Goal: Information Seeking & Learning: Check status

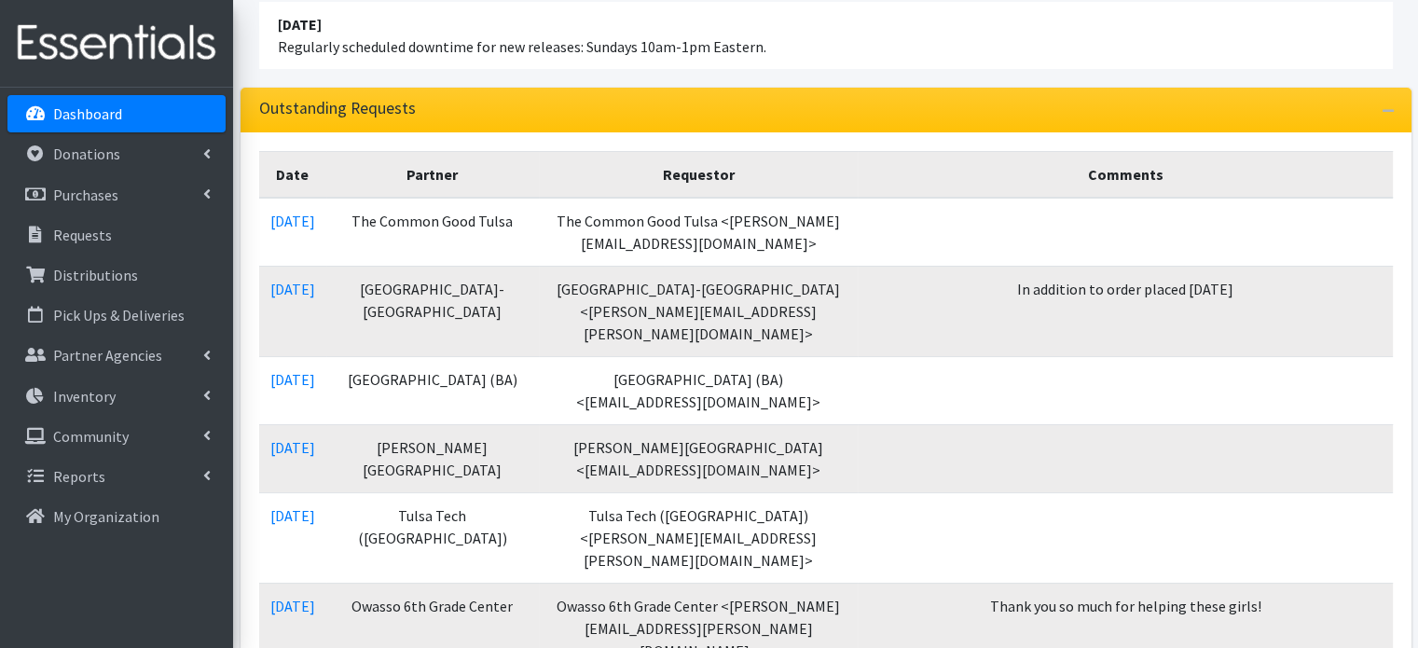
scroll to position [186, 0]
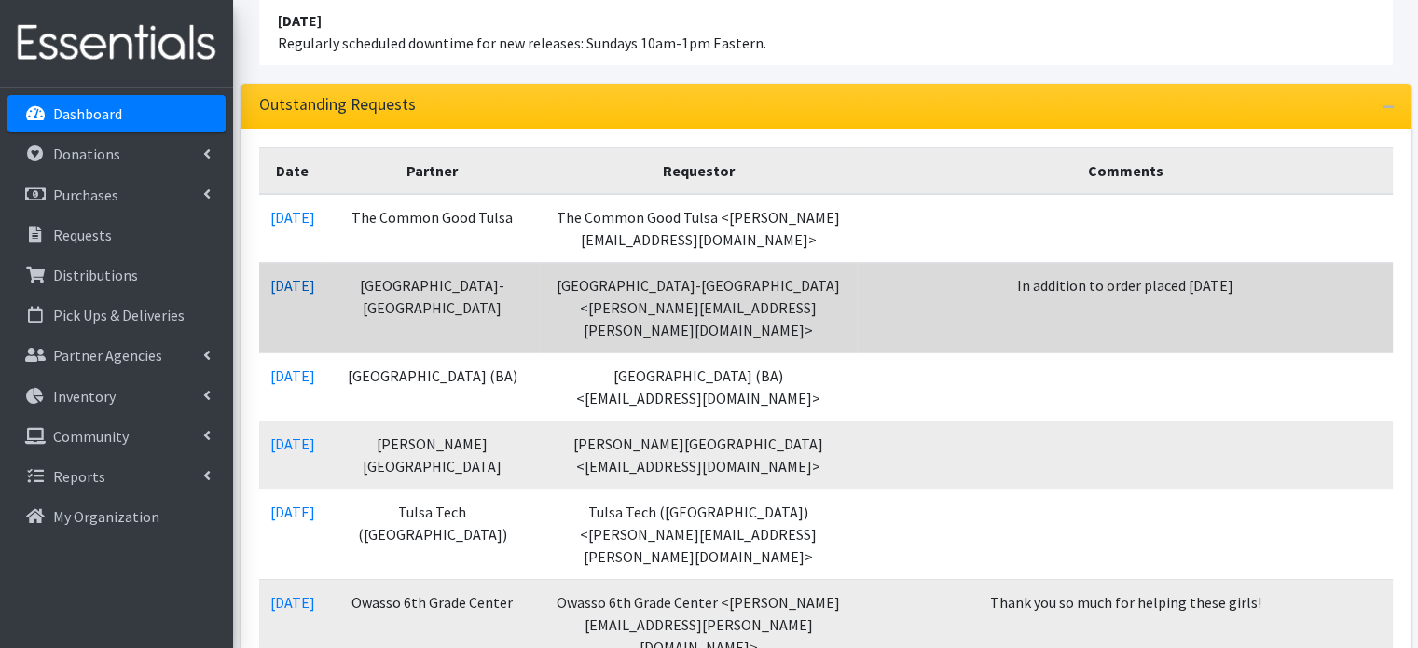
click at [315, 279] on link "09/02/2025" at bounding box center [292, 285] width 45 height 19
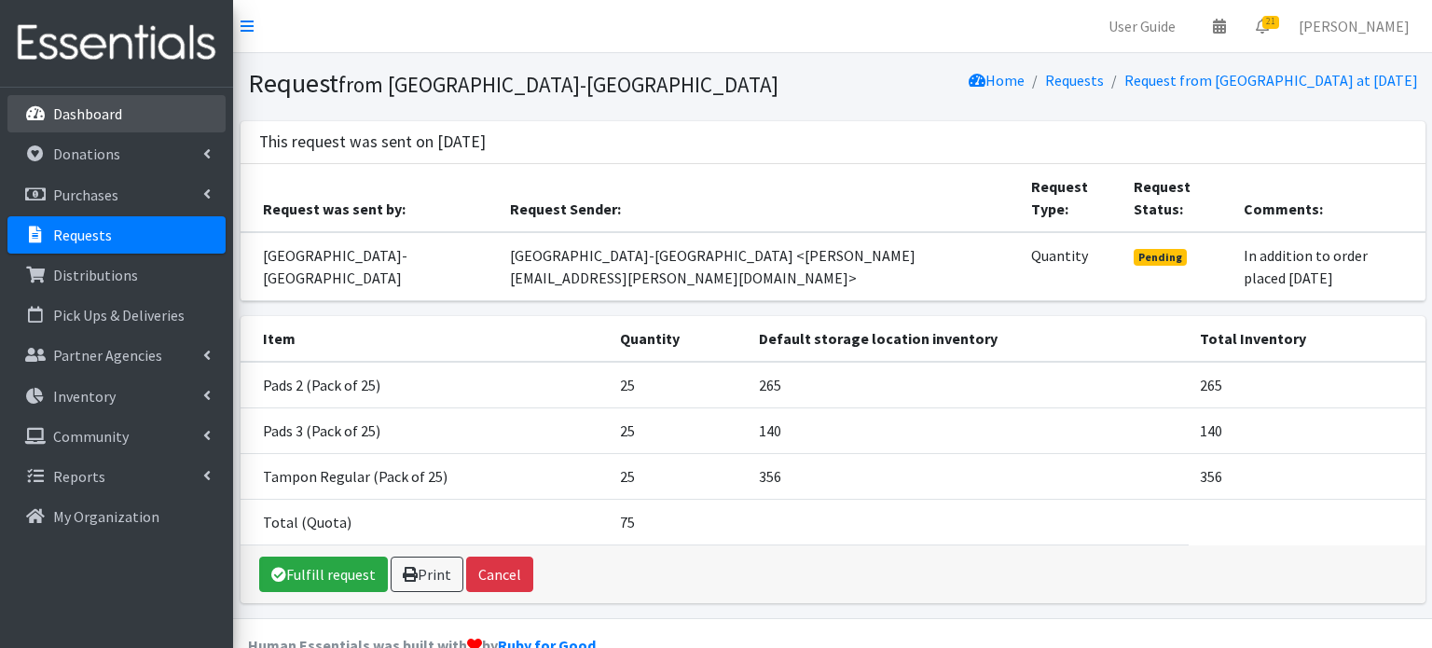
click at [83, 116] on p "Dashboard" at bounding box center [87, 113] width 69 height 19
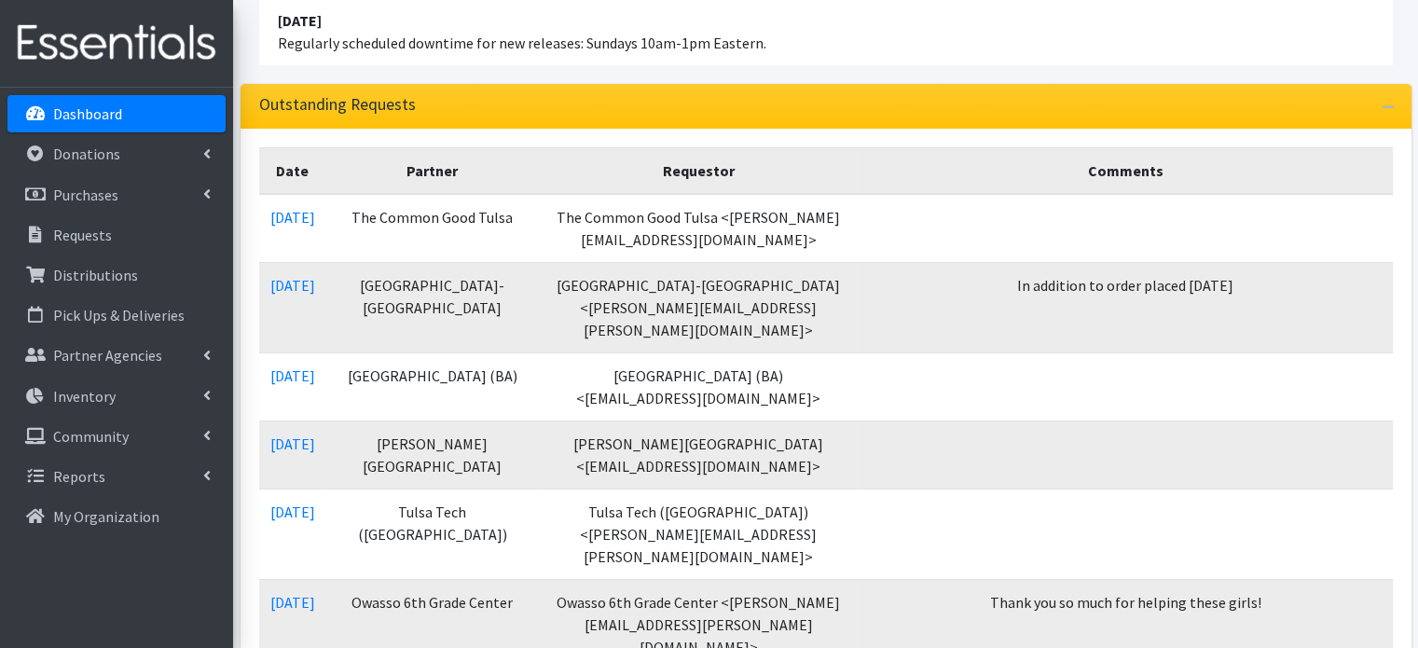
scroll to position [186, 0]
click at [82, 163] on link "Donations" at bounding box center [116, 153] width 218 height 37
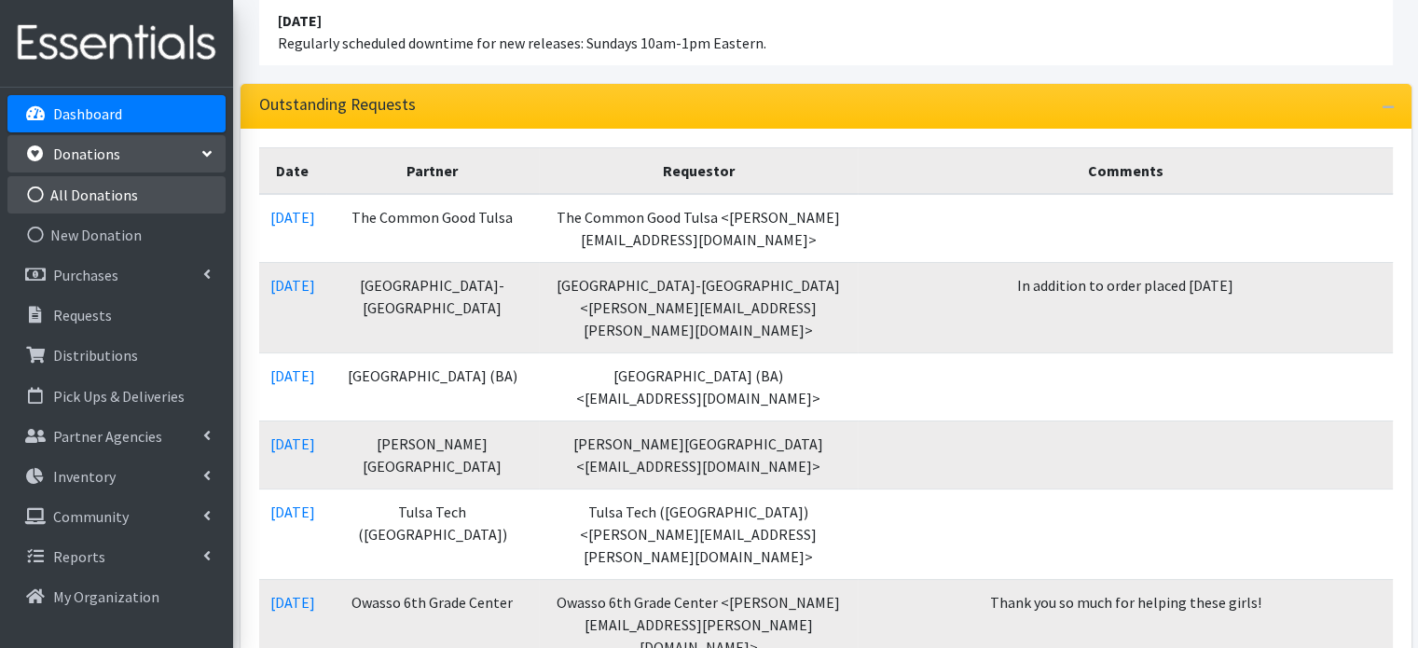
click at [79, 189] on link "All Donations" at bounding box center [116, 194] width 218 height 37
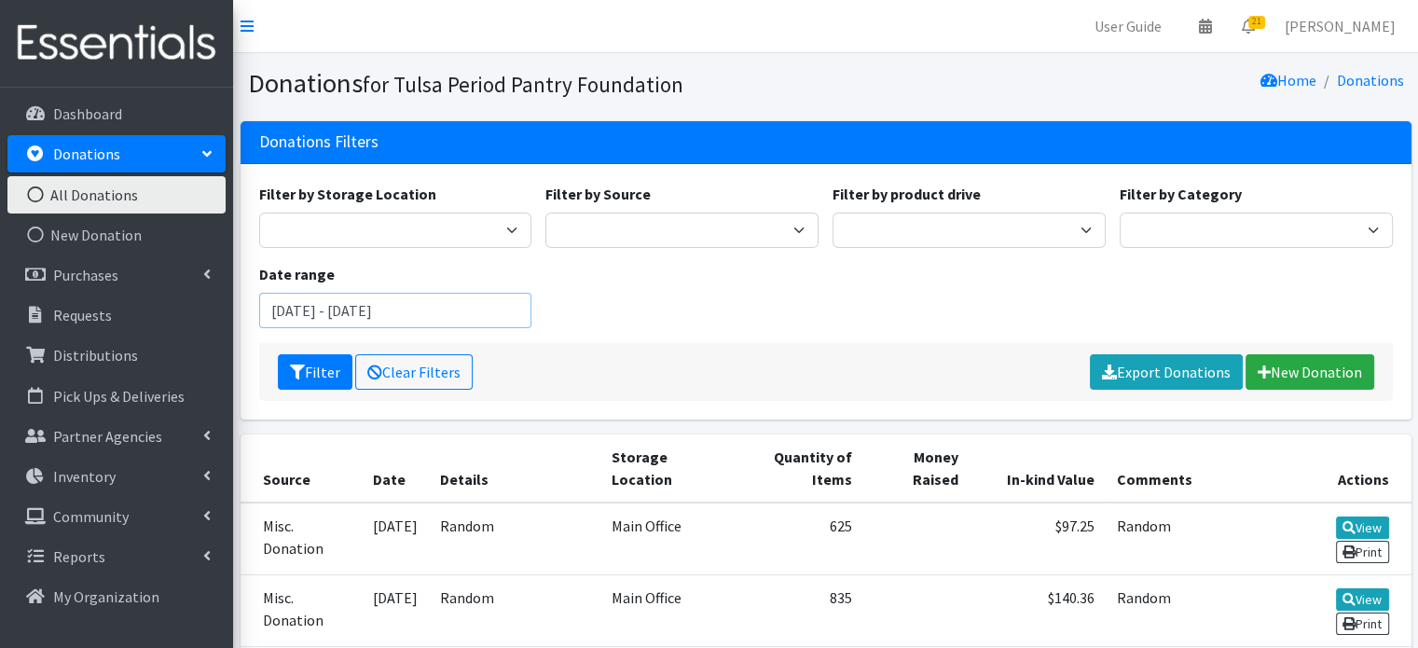
click at [452, 305] on input "July 3, 2025 - October 3, 2025" at bounding box center [395, 310] width 273 height 35
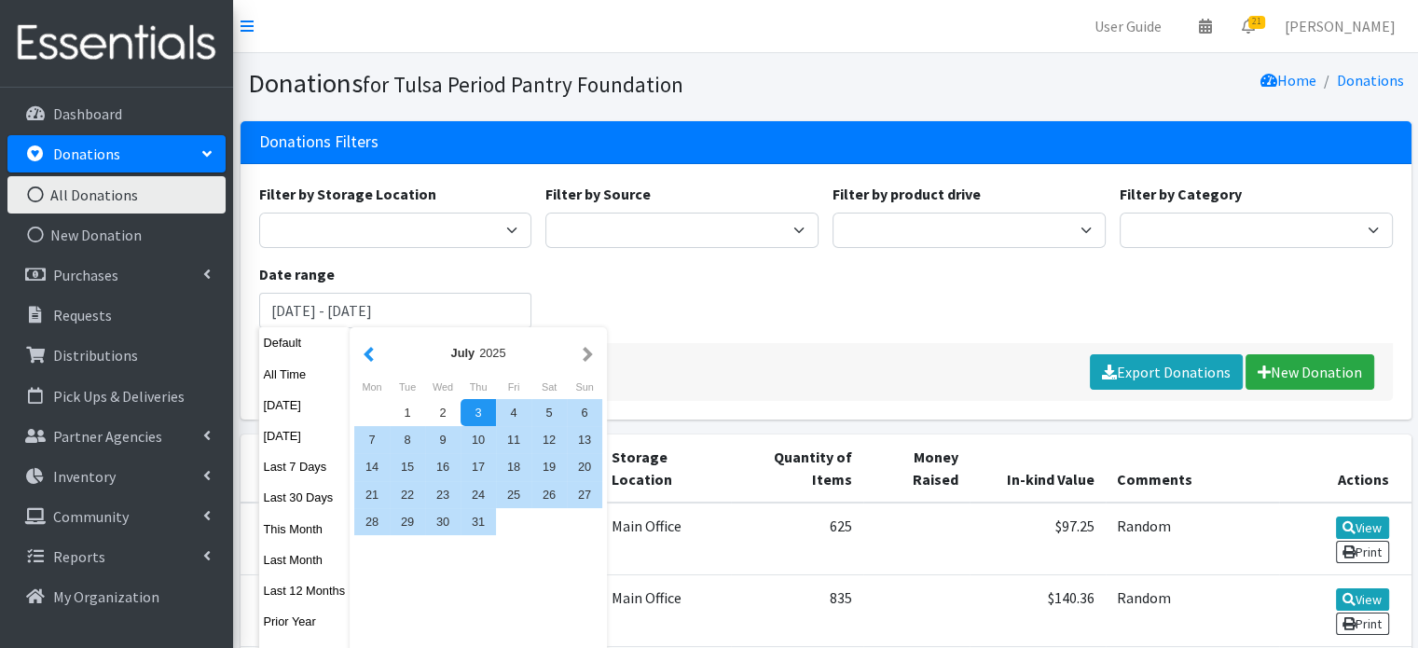
click at [370, 351] on button "button" at bounding box center [369, 352] width 20 height 23
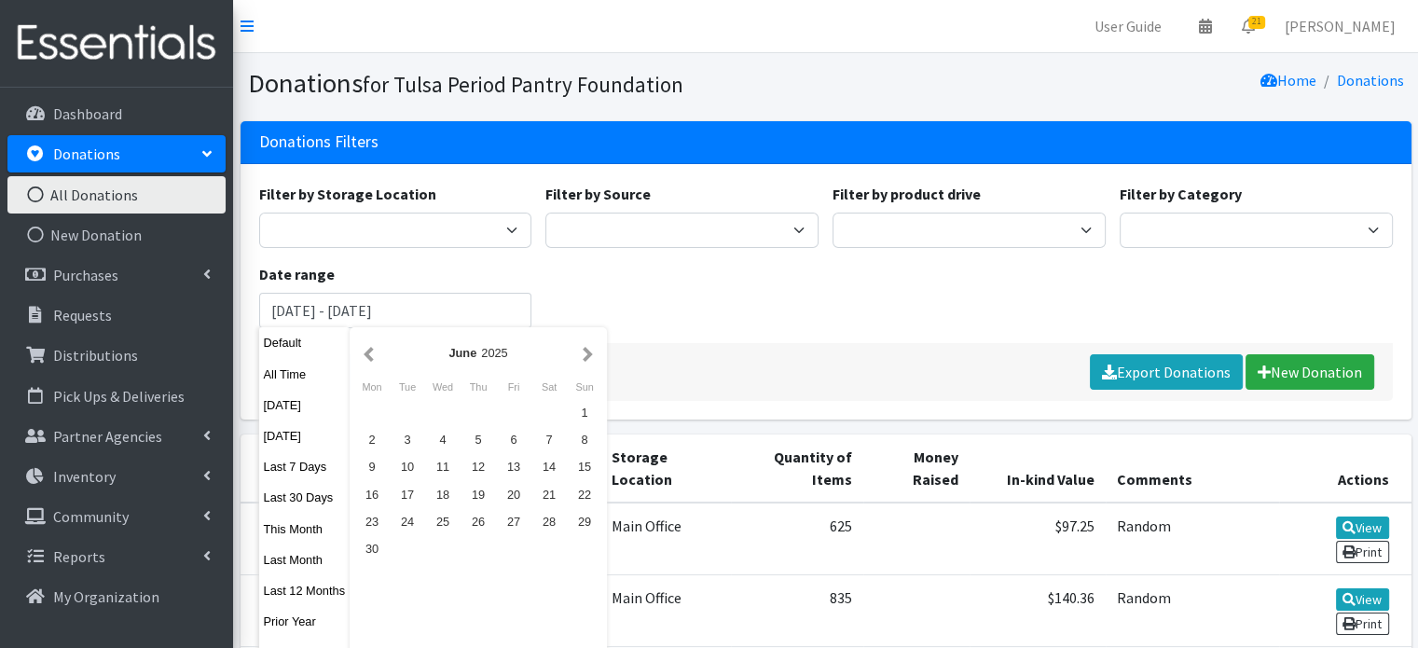
click at [370, 351] on button "button" at bounding box center [369, 352] width 20 height 23
click at [434, 406] on div "1" at bounding box center [442, 412] width 35 height 27
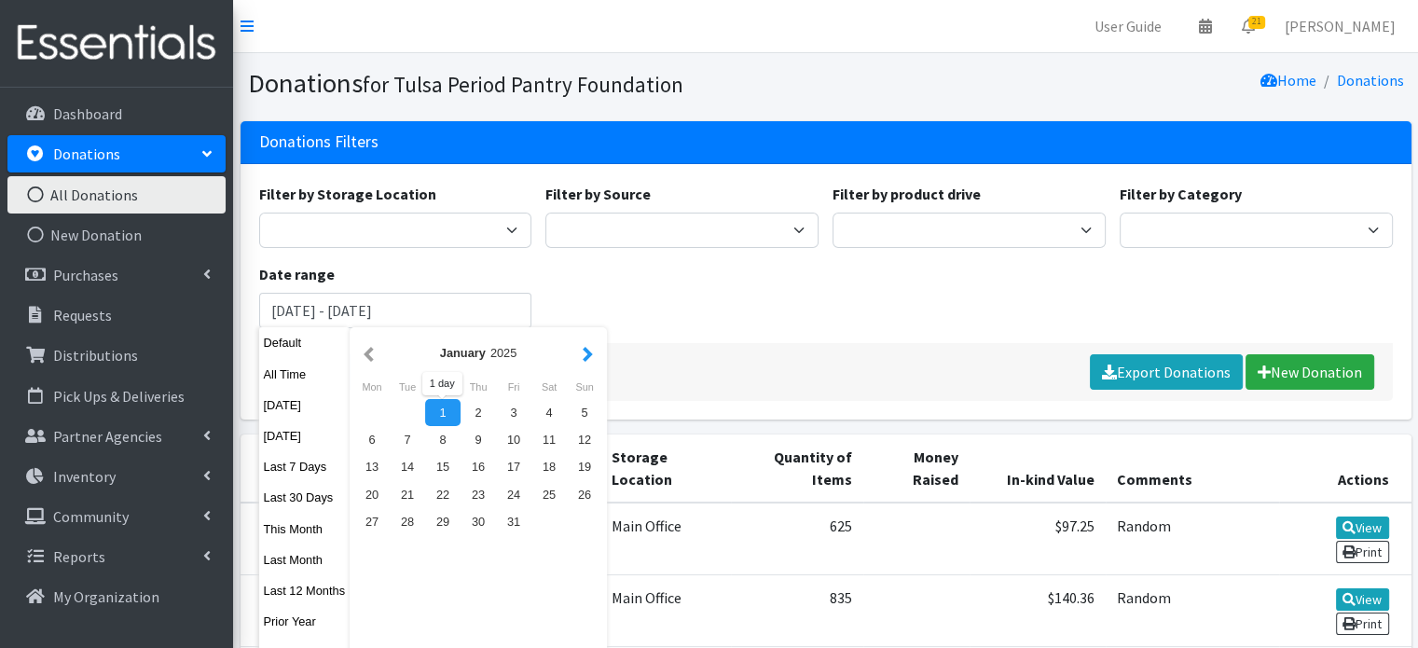
click at [584, 352] on button "button" at bounding box center [588, 352] width 20 height 23
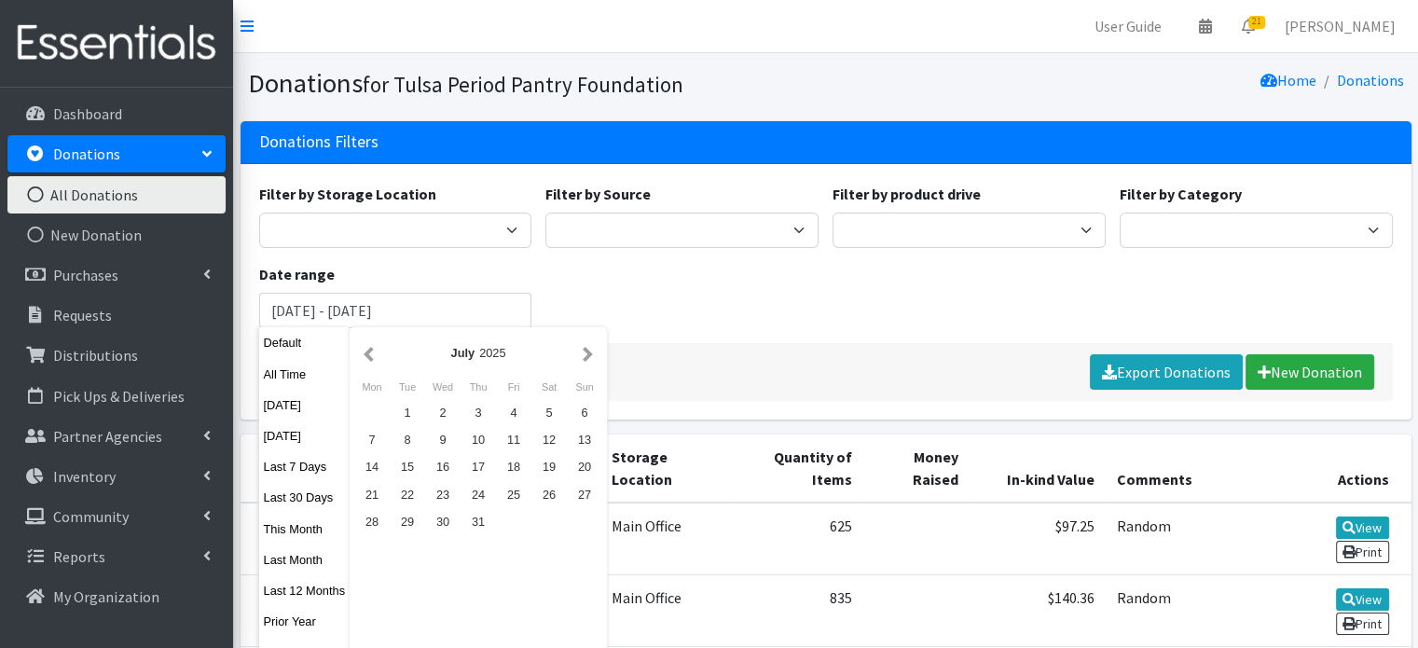
click at [584, 352] on button "button" at bounding box center [588, 352] width 20 height 23
click at [500, 410] on div "5" at bounding box center [513, 412] width 35 height 27
type input "[DATE] - [DATE]"
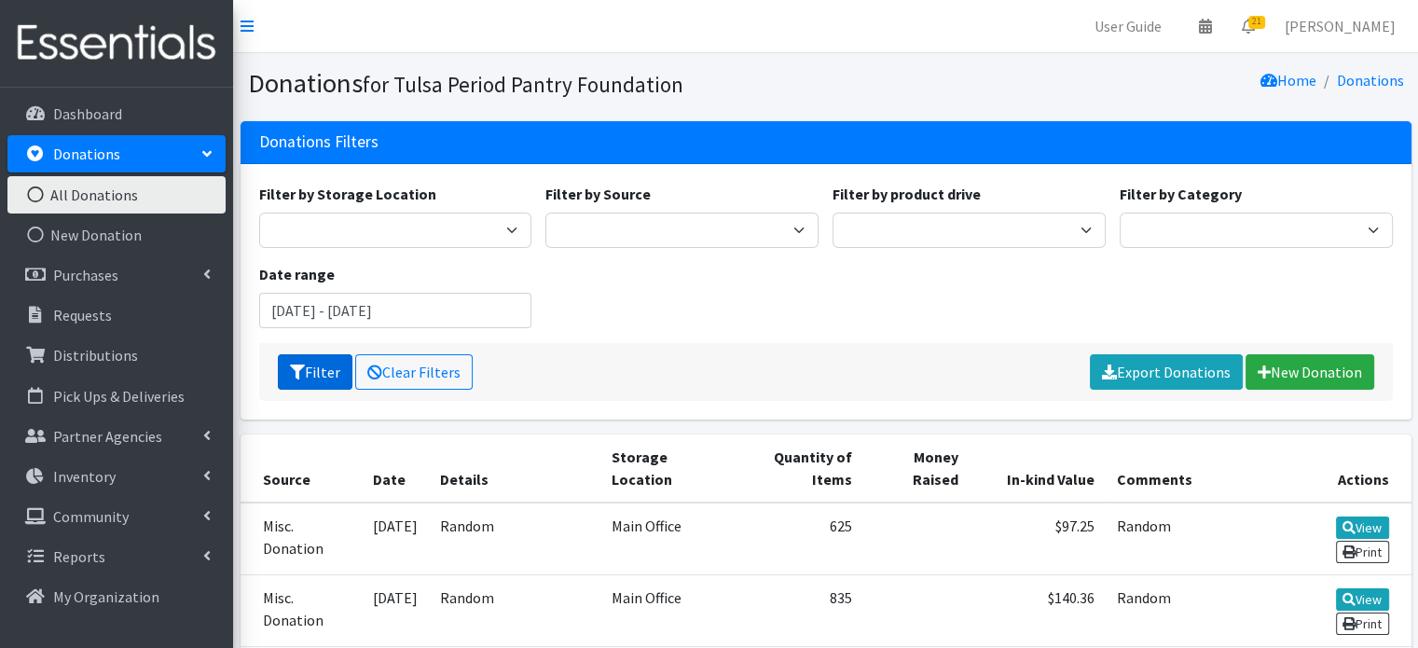
click at [324, 366] on button "Filter" at bounding box center [315, 371] width 75 height 35
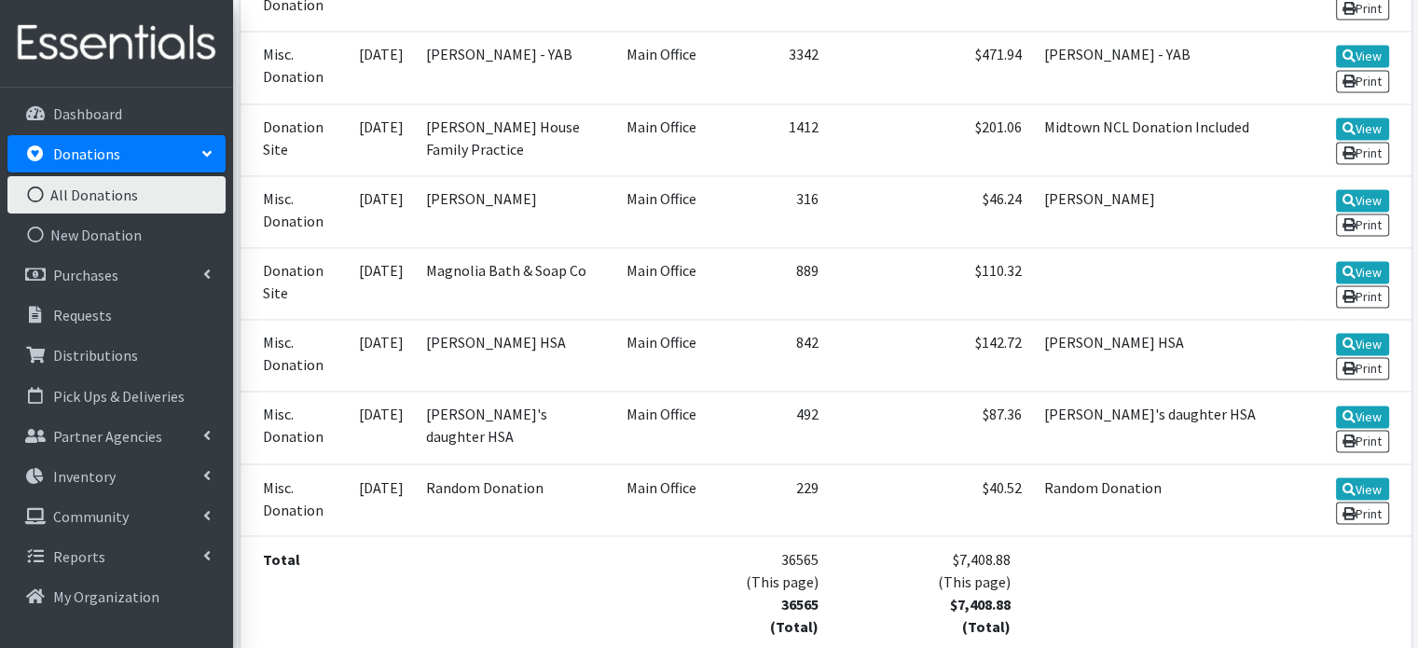
scroll to position [3114, 0]
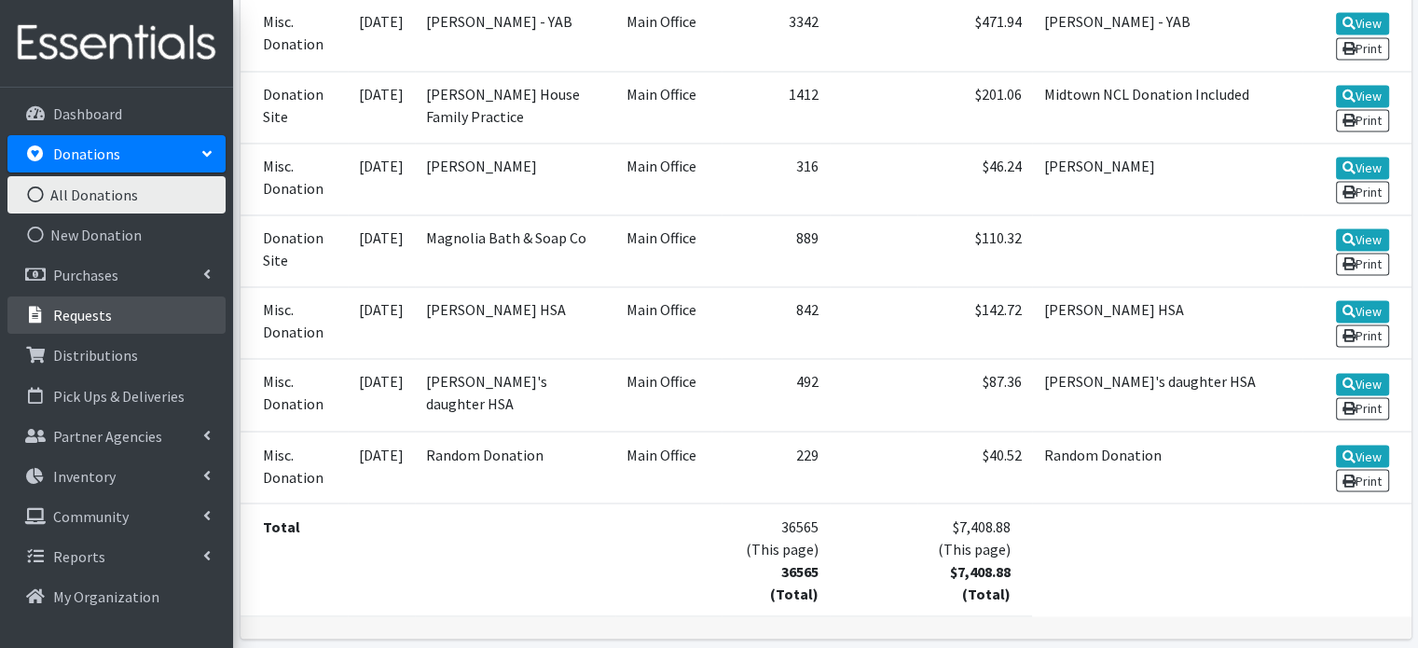
click at [138, 321] on link "Requests" at bounding box center [116, 314] width 218 height 37
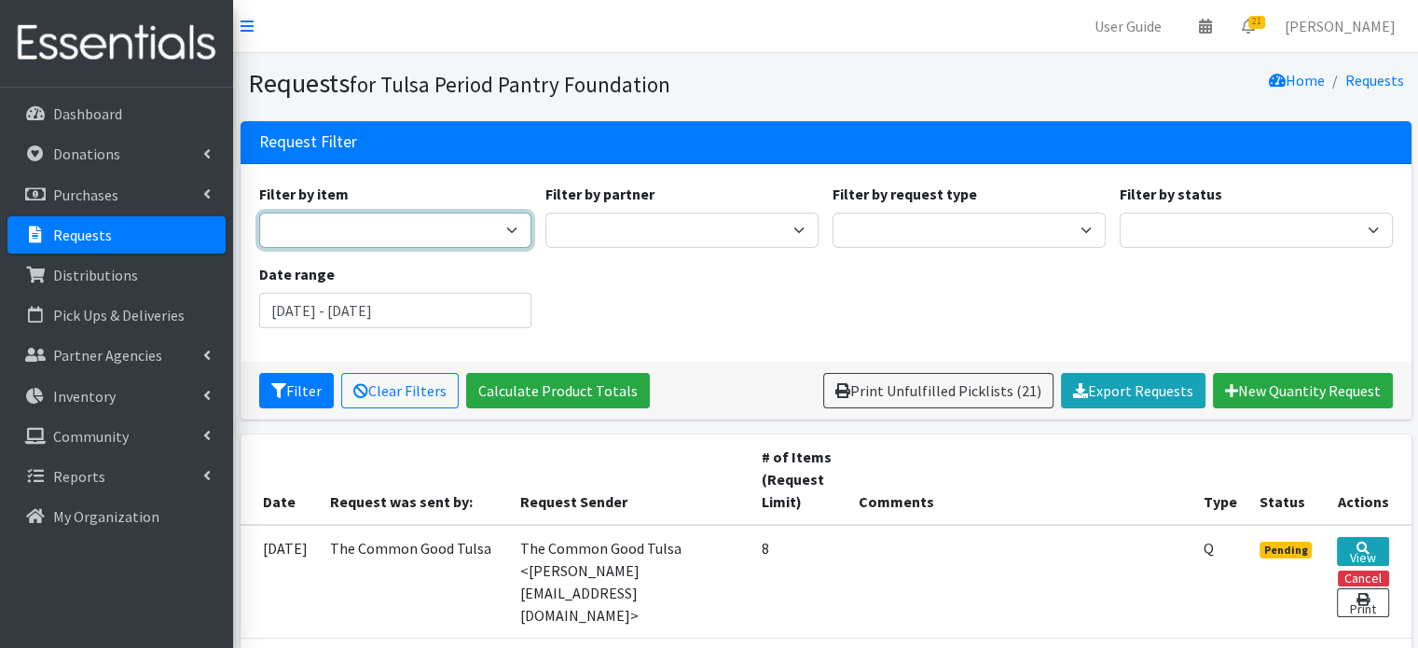
click at [368, 230] on select "Diva Cup - Model 0 (For lighter flow days; 4 regular tampon capacity. ​ Best fo…" at bounding box center [395, 230] width 273 height 35
select select "13585"
click at [259, 213] on select "Diva Cup - Model 0 (For lighter flow days; 4 regular tampon capacity. ​ Best fo…" at bounding box center [395, 230] width 273 height 35
click at [442, 313] on input "July 3, 2025 - October 3, 2025" at bounding box center [395, 310] width 273 height 35
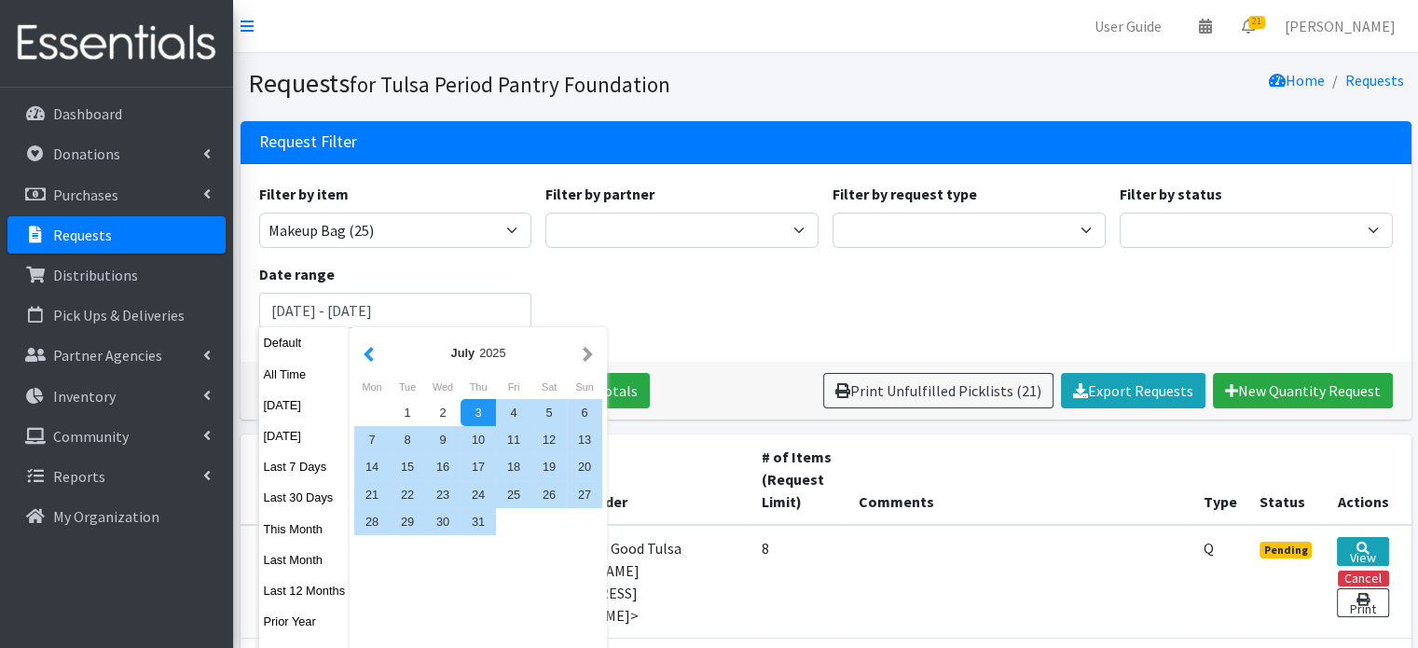
click at [374, 354] on button "button" at bounding box center [369, 352] width 20 height 23
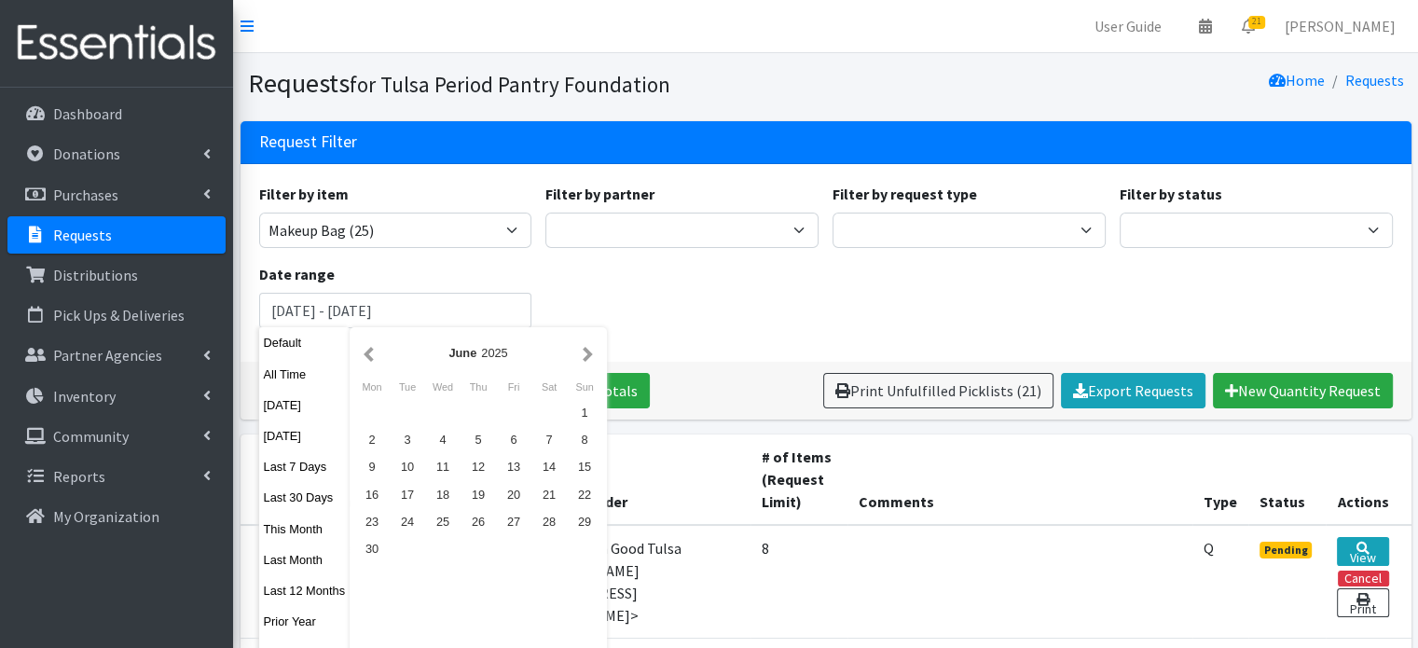
click at [374, 354] on button "button" at bounding box center [369, 352] width 20 height 23
click at [453, 417] on div "1" at bounding box center [442, 412] width 35 height 27
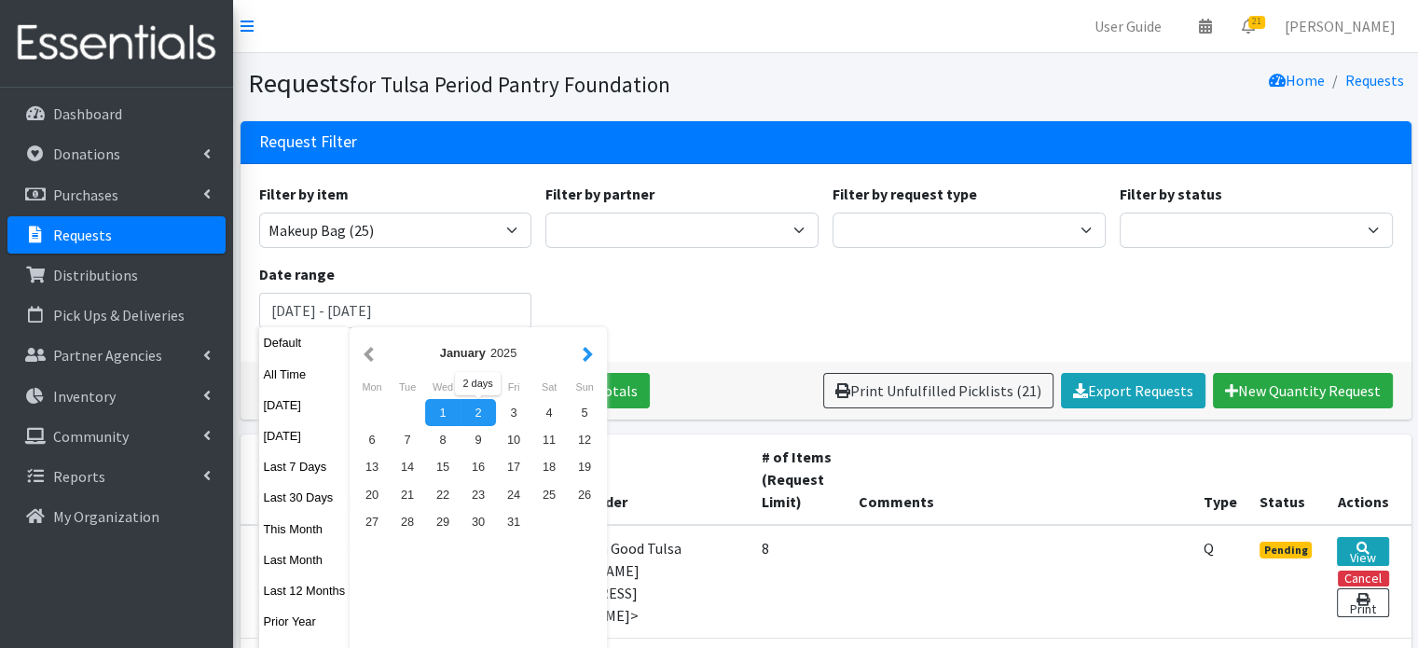
click at [582, 350] on button "button" at bounding box center [588, 352] width 20 height 23
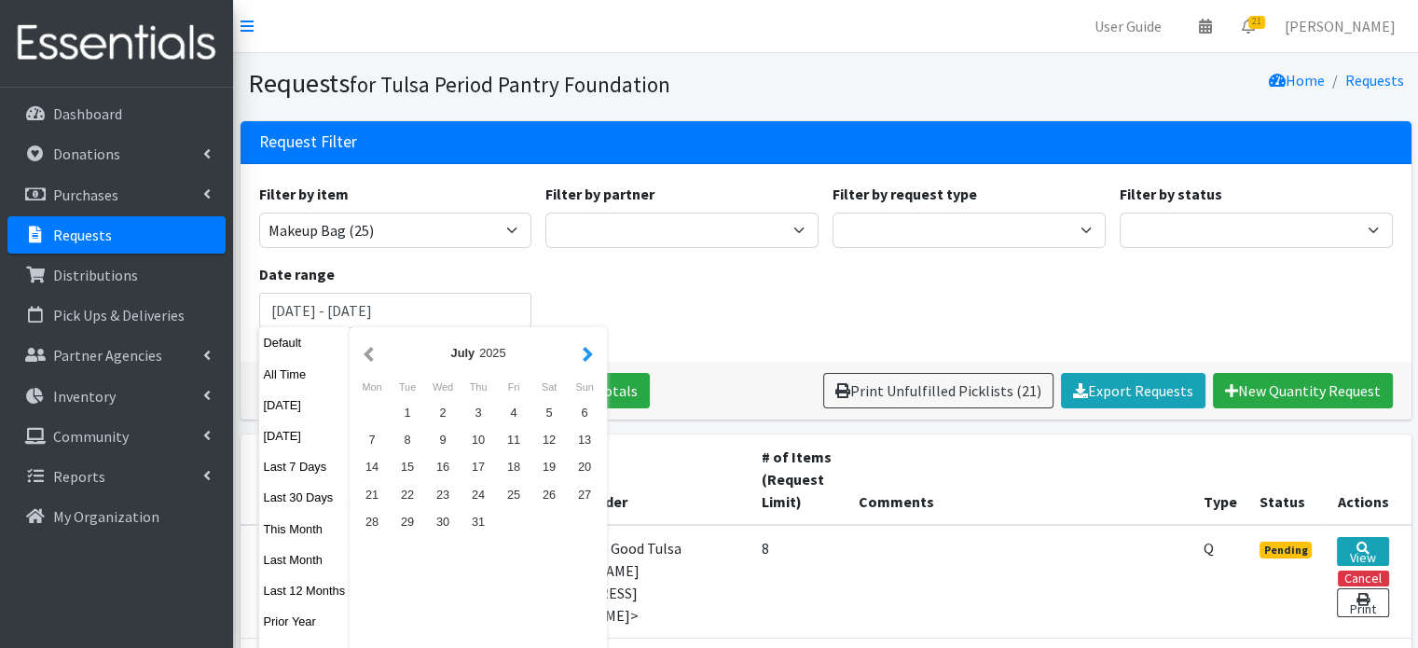
click at [582, 351] on button "button" at bounding box center [588, 352] width 20 height 23
click at [481, 410] on div "4" at bounding box center [478, 412] width 35 height 27
type input "January 1, 2025 - September 4, 2025"
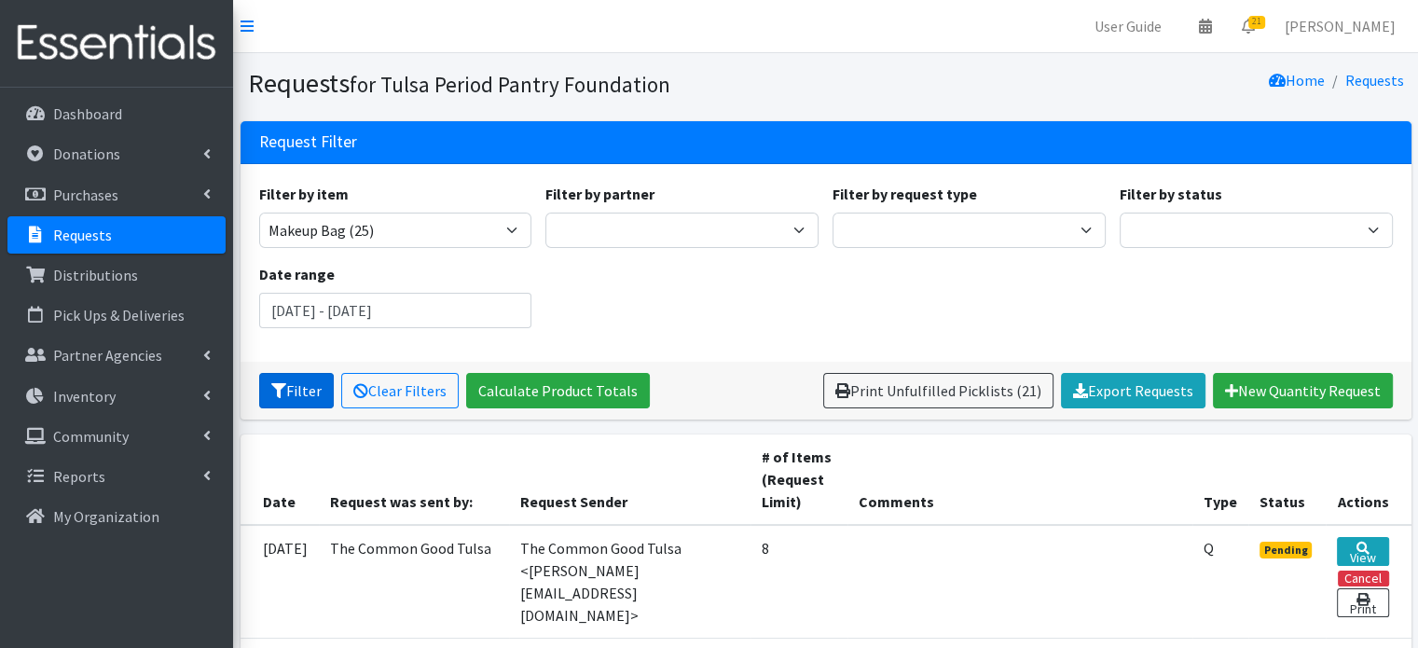
click at [303, 392] on button "Filter" at bounding box center [296, 390] width 75 height 35
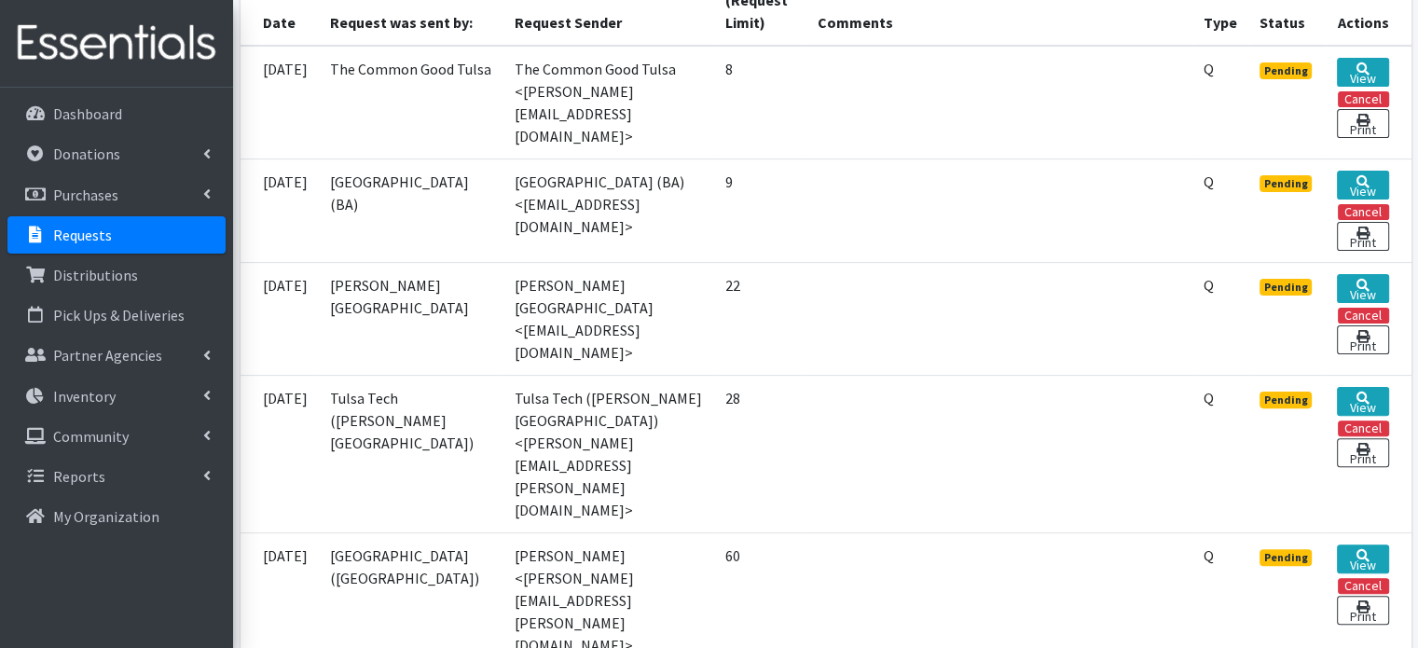
scroll to position [263, 0]
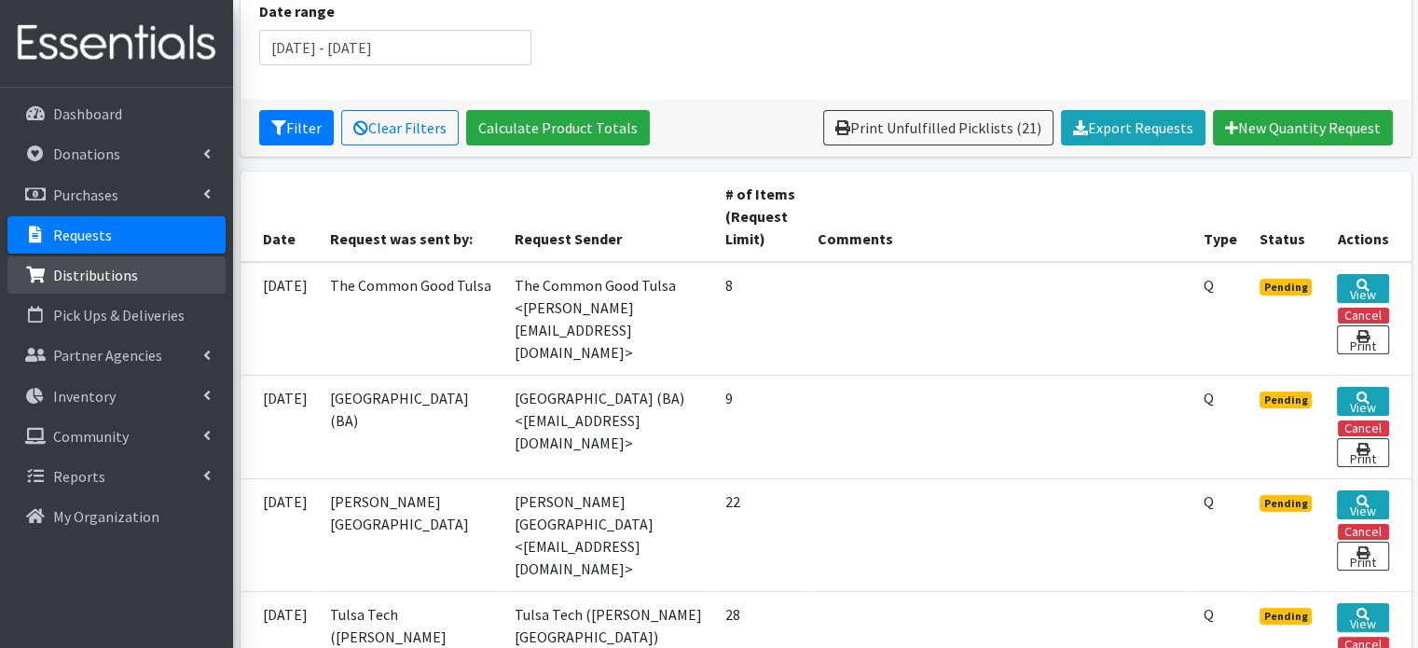
click at [103, 277] on p "Distributions" at bounding box center [95, 275] width 85 height 19
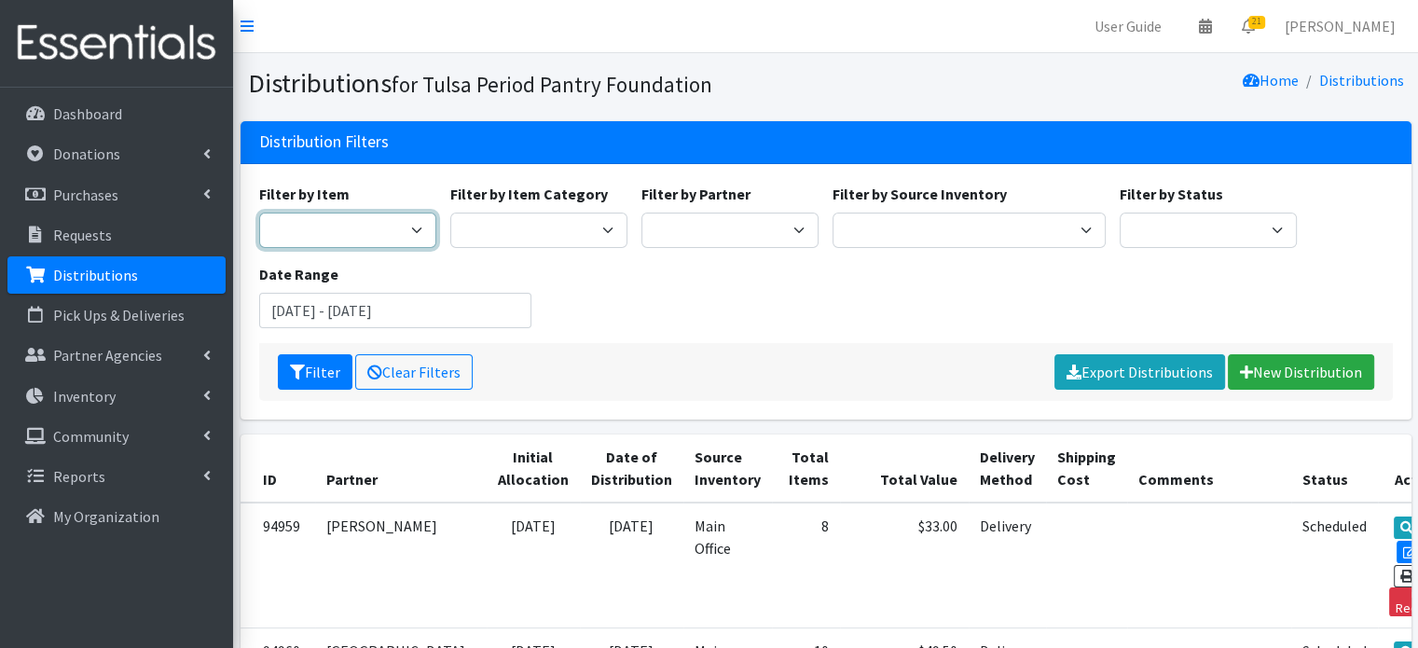
click at [373, 227] on select "Diva Cup - Model 0 (For lighter flow days; 4 regular tampon capacity. ​ Best fo…" at bounding box center [347, 230] width 177 height 35
select select "13585"
click at [259, 213] on select "Diva Cup - Model 0 (For lighter flow days; 4 regular tampon capacity. ​ Best fo…" at bounding box center [347, 230] width 177 height 35
click at [332, 301] on input "July 3, 2025 - October 3, 2025" at bounding box center [395, 310] width 273 height 35
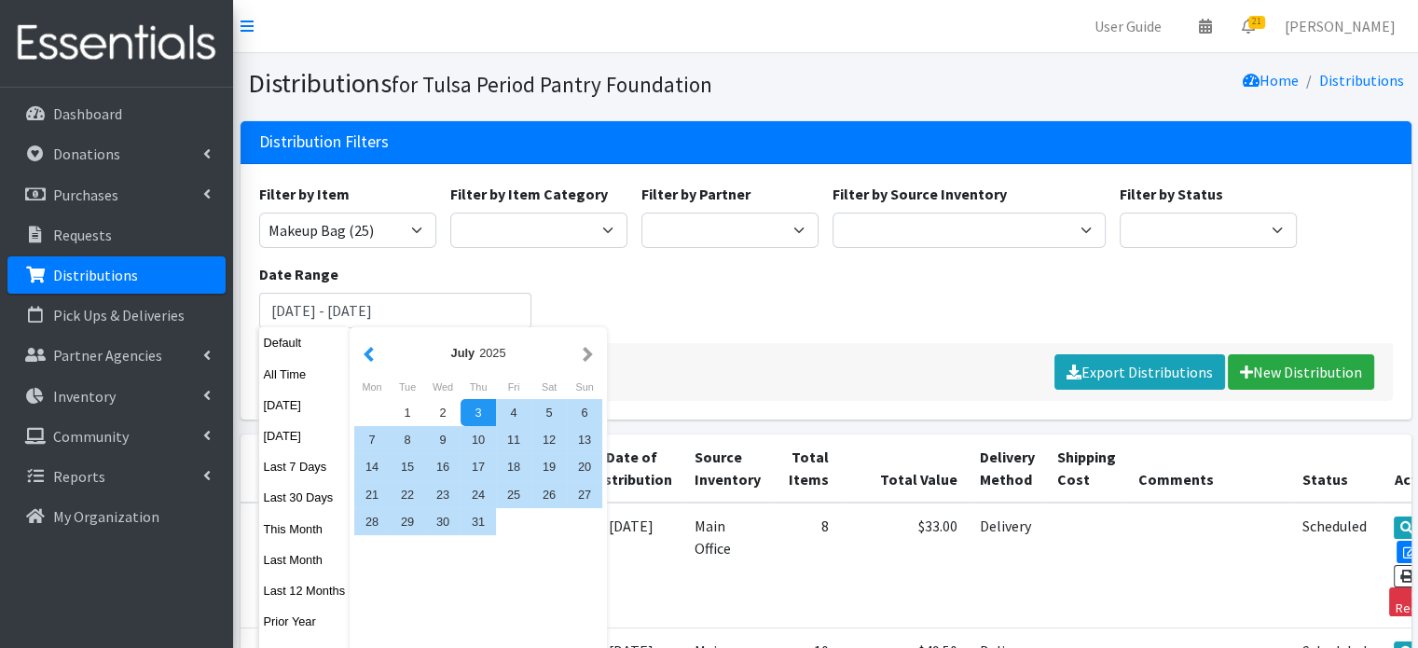
click at [372, 358] on button "button" at bounding box center [369, 352] width 20 height 23
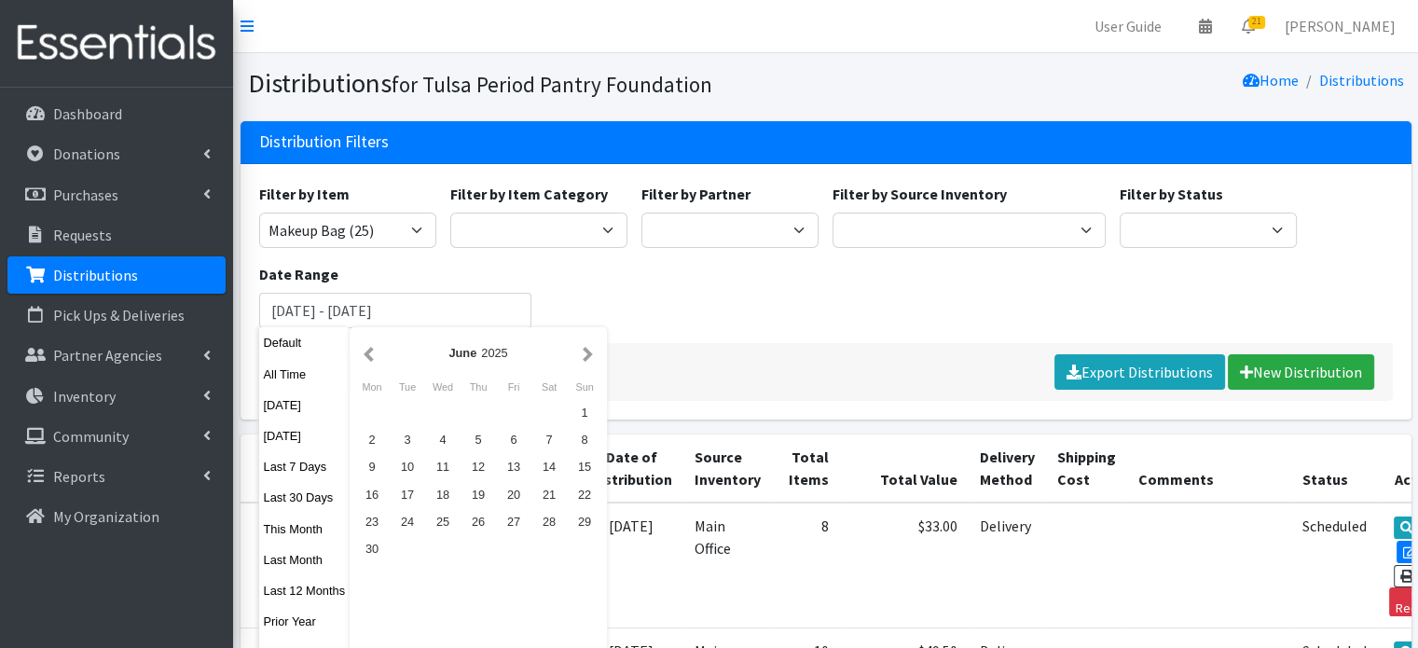
click at [372, 358] on button "button" at bounding box center [369, 352] width 20 height 23
click at [372, 357] on button "button" at bounding box center [369, 352] width 20 height 23
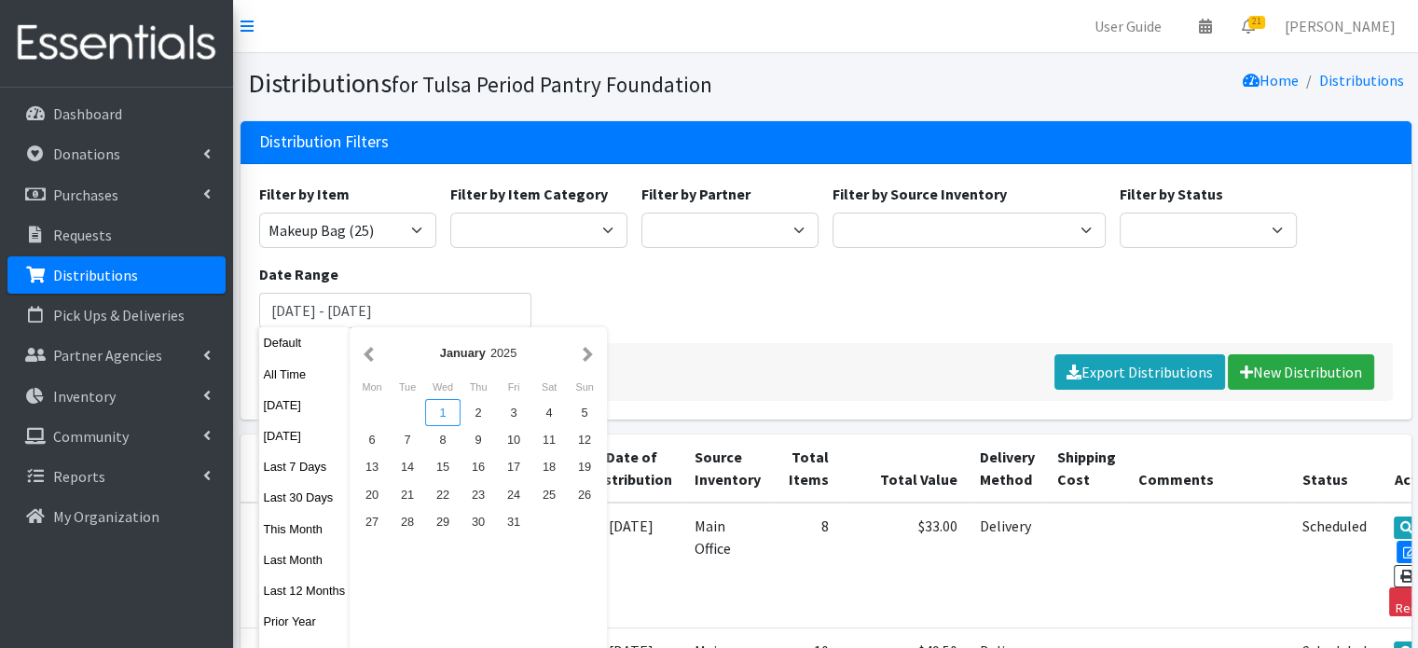
click at [436, 423] on div "1" at bounding box center [442, 412] width 35 height 27
click at [588, 360] on button "button" at bounding box center [588, 352] width 20 height 23
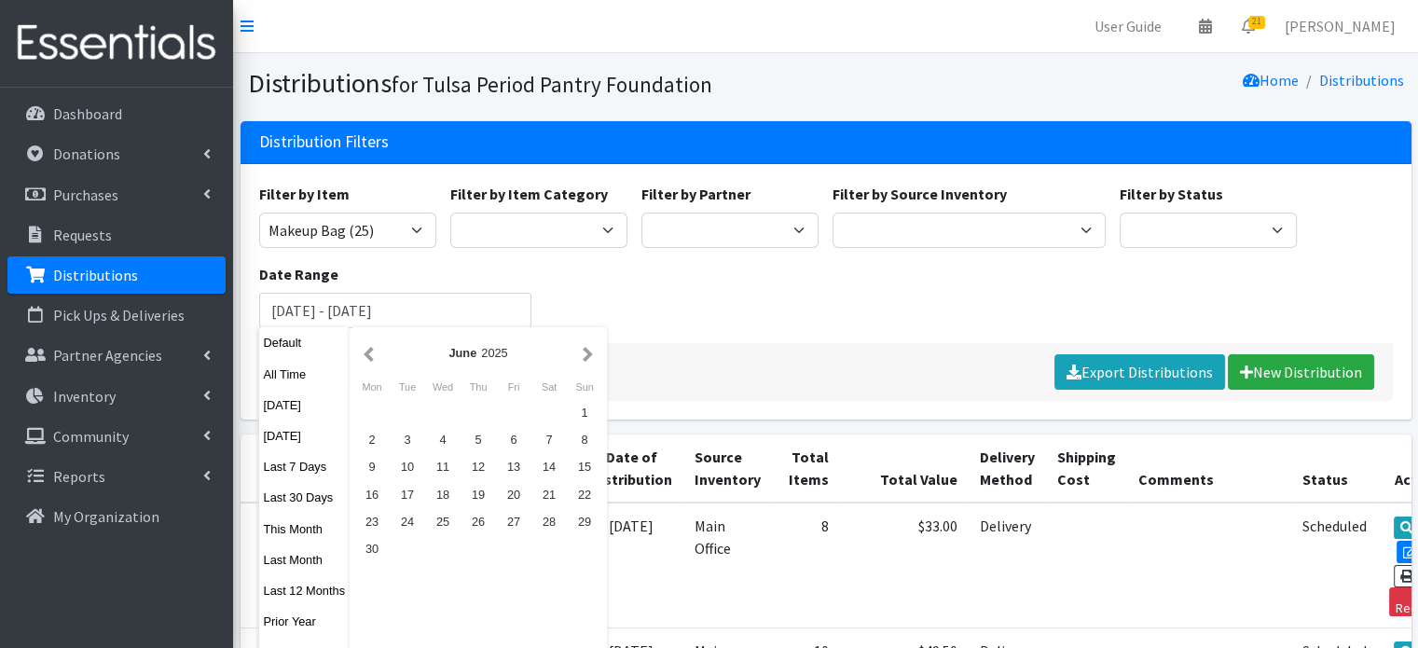
click at [588, 360] on button "button" at bounding box center [588, 352] width 20 height 23
click at [588, 361] on button "button" at bounding box center [588, 352] width 20 height 23
click at [516, 409] on div "5" at bounding box center [513, 412] width 35 height 27
type input "[DATE] - [DATE]"
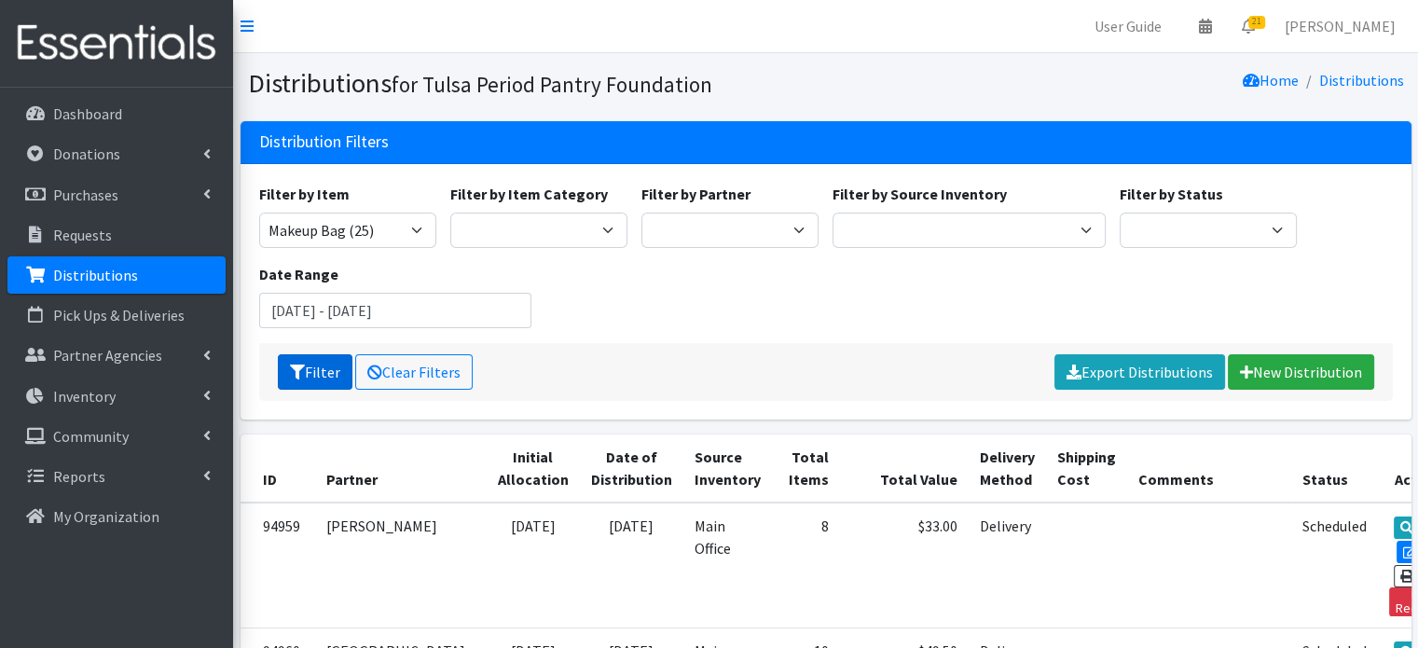
click at [324, 374] on button "Filter" at bounding box center [315, 371] width 75 height 35
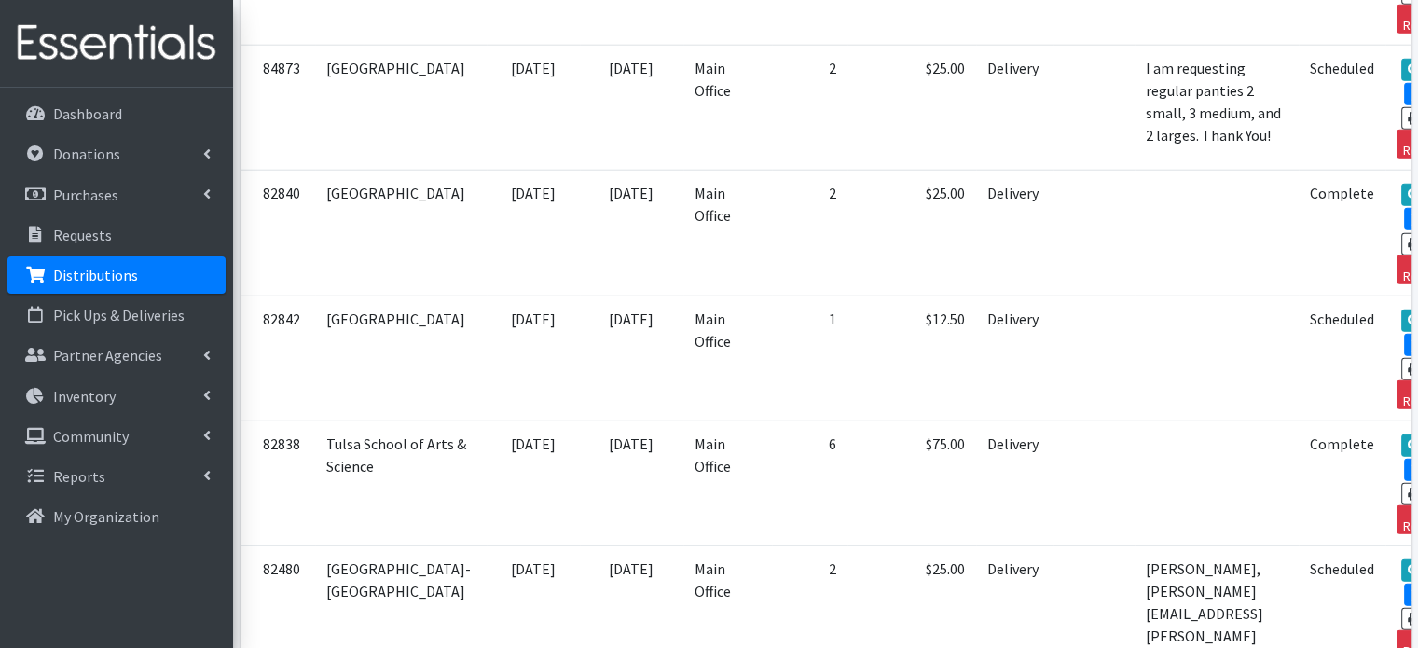
scroll to position [4943, 0]
